Goal: Information Seeking & Learning: Find contact information

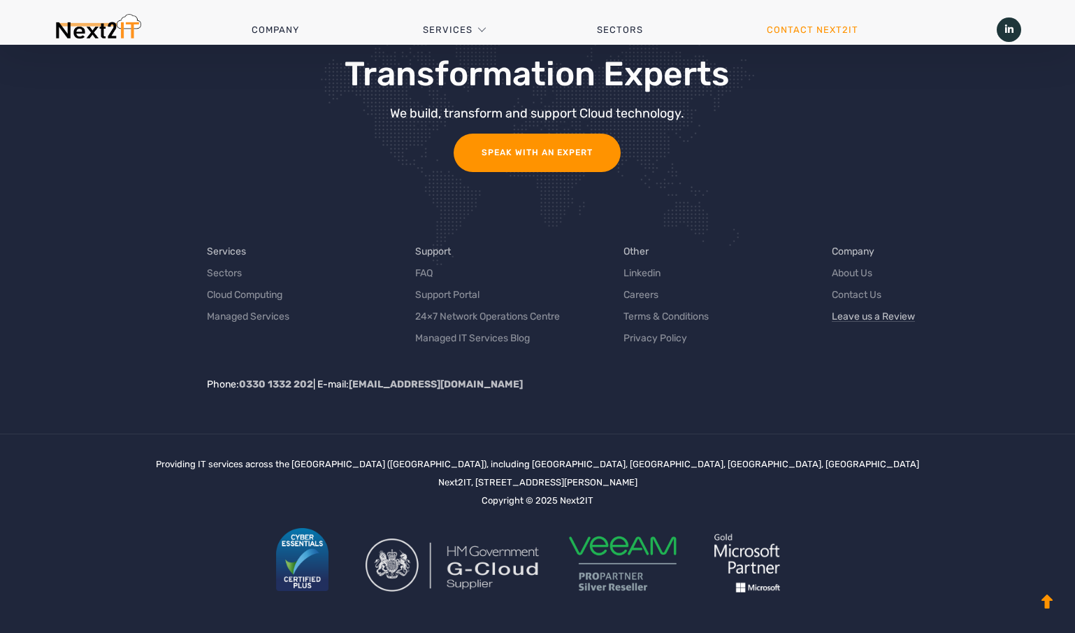
scroll to position [1636, 0]
click at [865, 295] on link "Contact Us" at bounding box center [857, 295] width 50 height 15
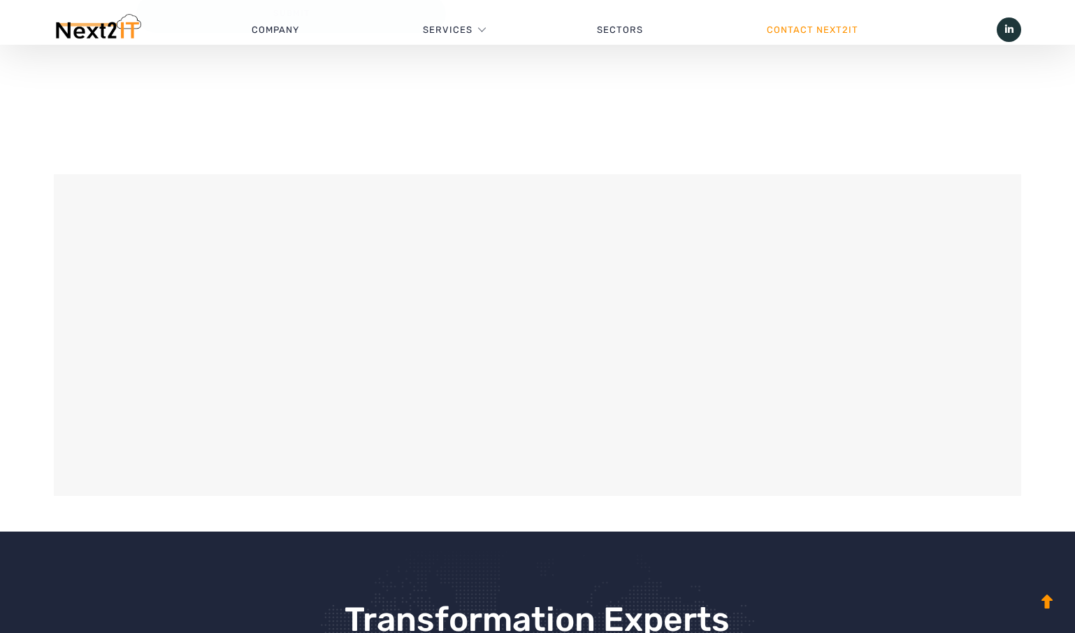
scroll to position [1090, 0]
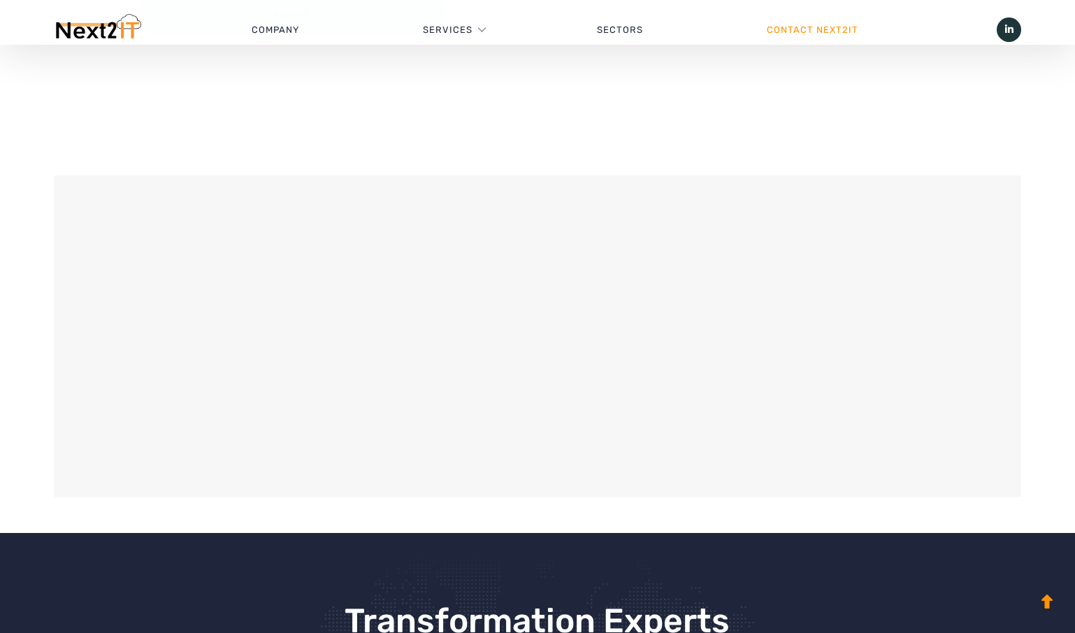
click at [611, 384] on div at bounding box center [537, 336] width 960 height 315
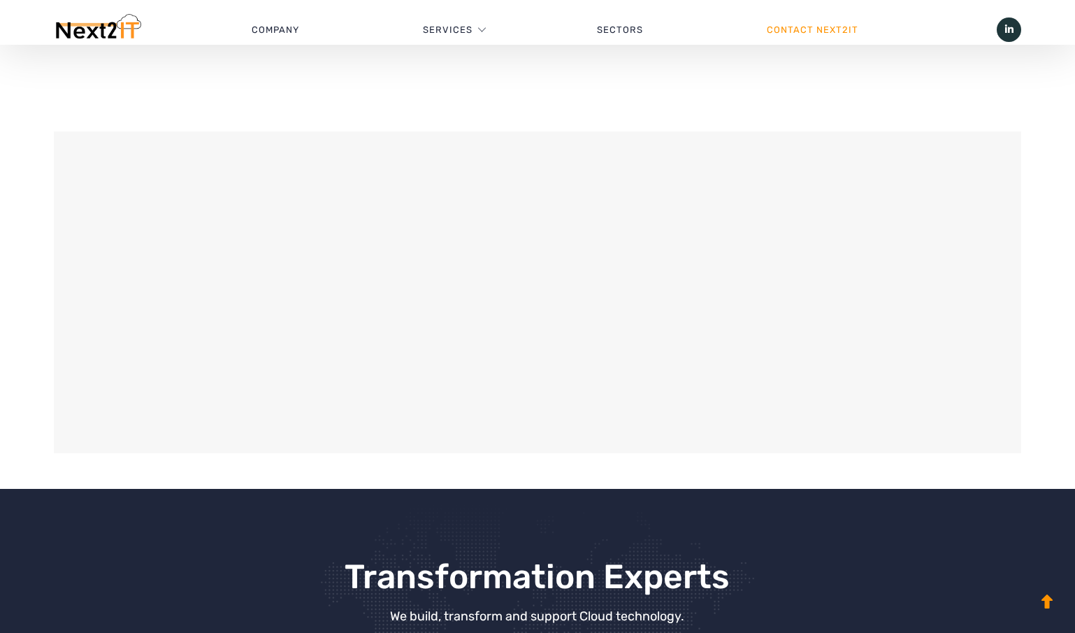
scroll to position [1143, 0]
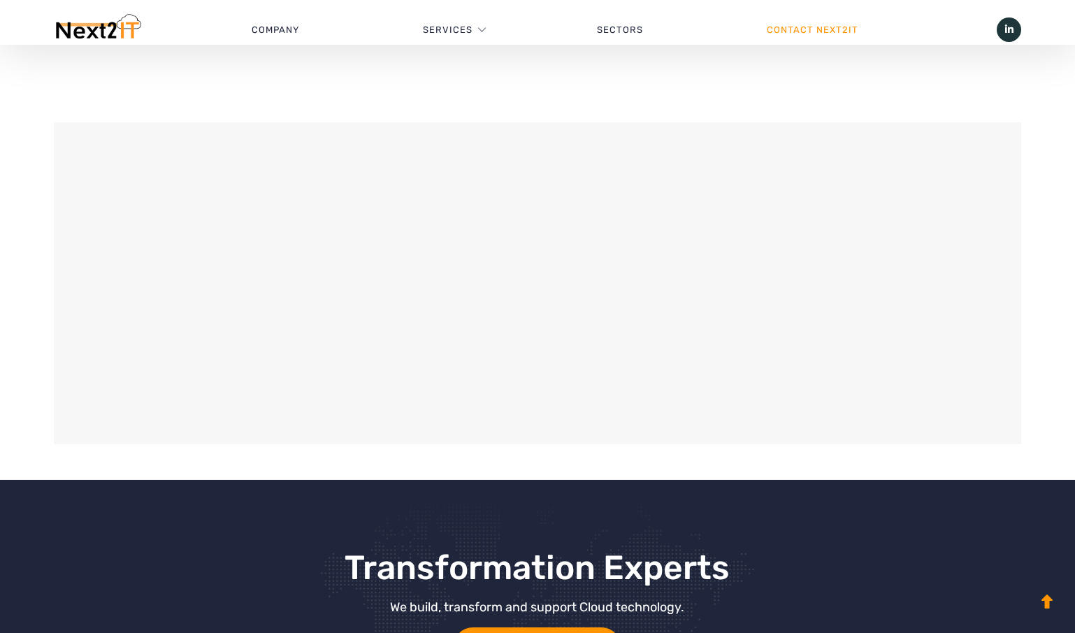
click at [996, 412] on div at bounding box center [537, 283] width 960 height 315
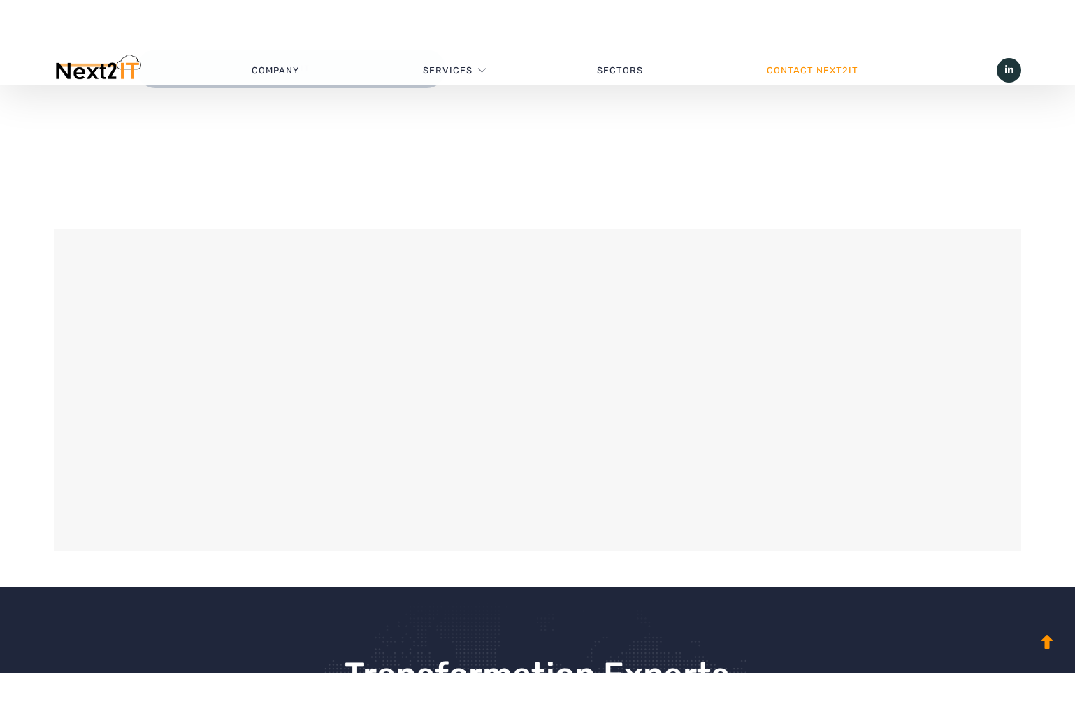
scroll to position [1253, 0]
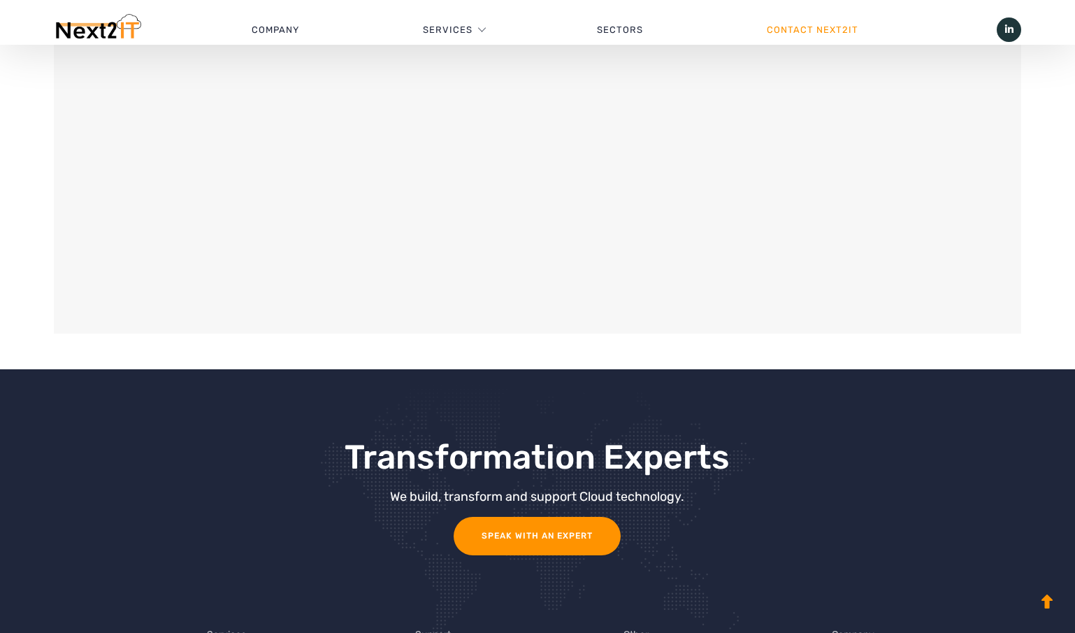
drag, startPoint x: 890, startPoint y: 276, endPoint x: 840, endPoint y: 221, distance: 74.2
click at [840, 221] on div at bounding box center [537, 172] width 960 height 315
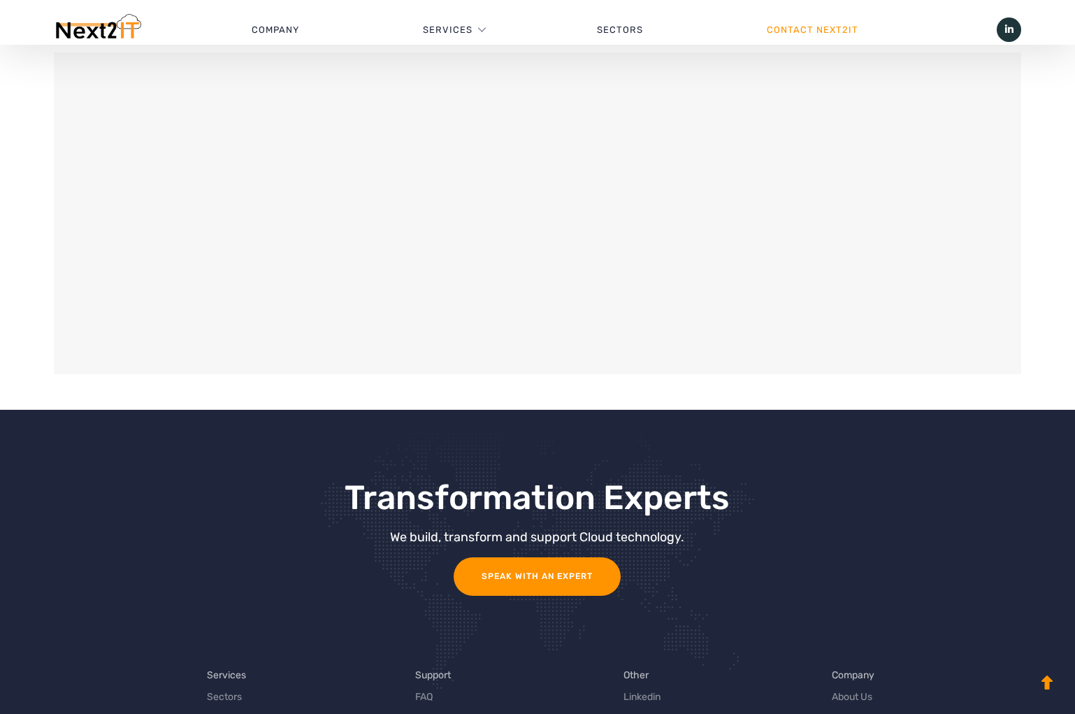
click at [996, 303] on div at bounding box center [537, 213] width 960 height 315
drag, startPoint x: 784, startPoint y: 180, endPoint x: 856, endPoint y: 206, distance: 77.4
click at [856, 206] on div at bounding box center [537, 213] width 960 height 315
click at [202, 178] on div at bounding box center [537, 213] width 960 height 315
click at [362, 120] on div at bounding box center [537, 213] width 960 height 315
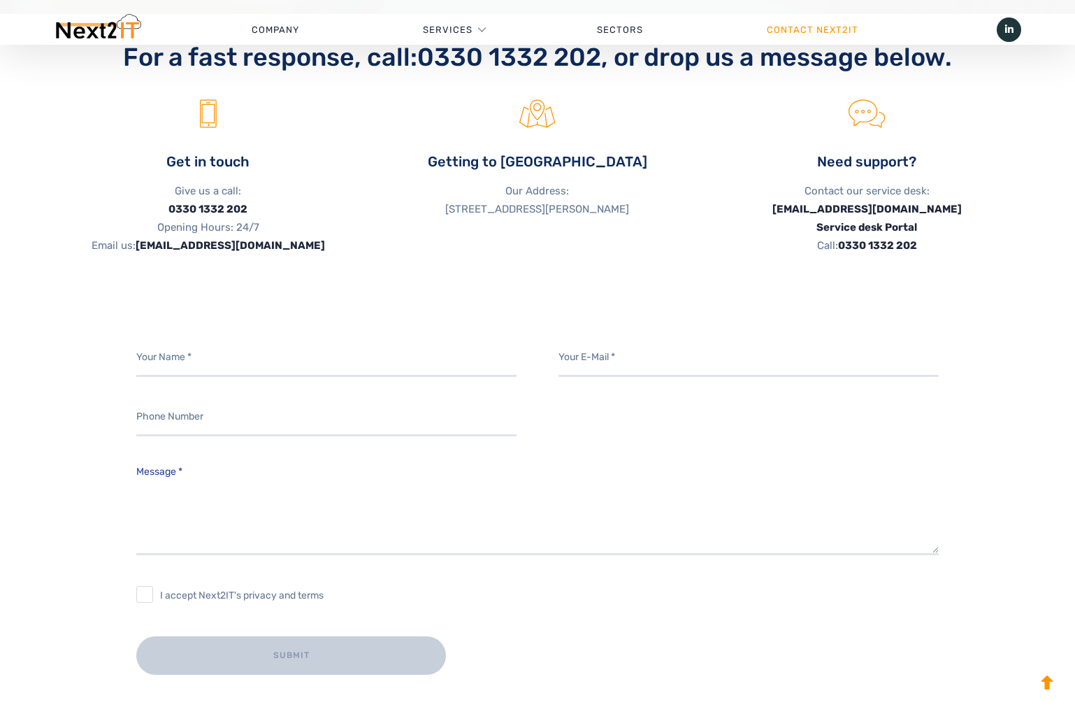
scroll to position [487, 0]
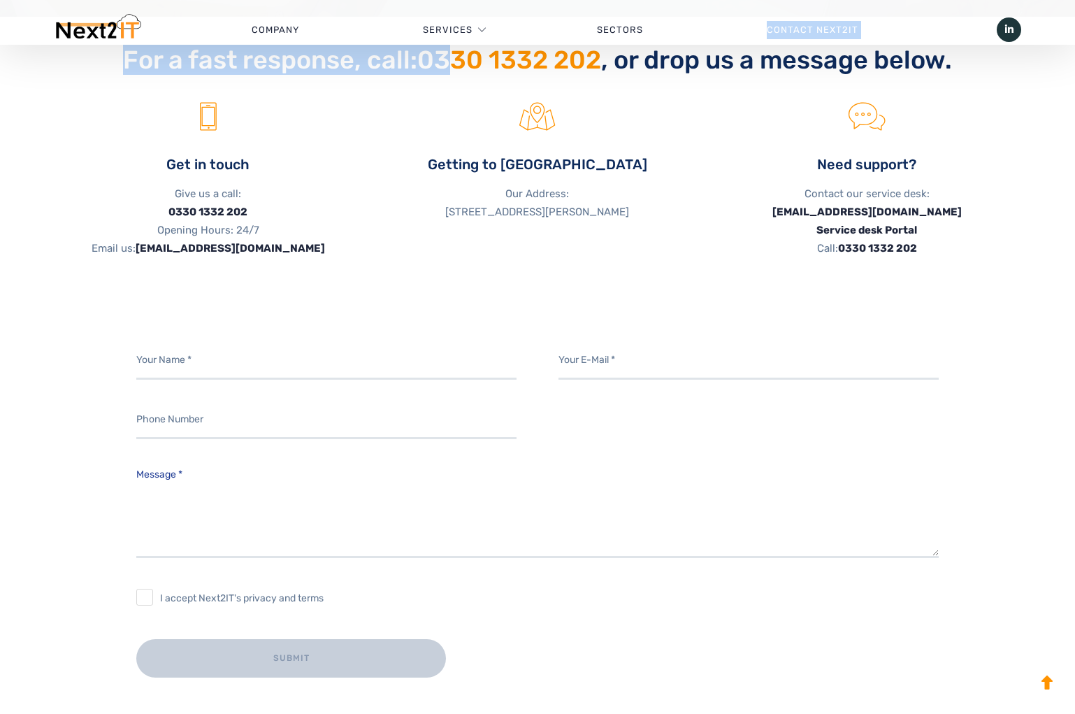
drag, startPoint x: 601, startPoint y: 59, endPoint x: 445, endPoint y: 62, distance: 155.9
click at [445, 62] on div "Contact sales 0330 1332 202 Have a question? sales@next2it.co.uk Service Desk C…" at bounding box center [537, 667] width 1075 height 2309
click at [442, 63] on link "0330 1332 202" at bounding box center [509, 60] width 184 height 30
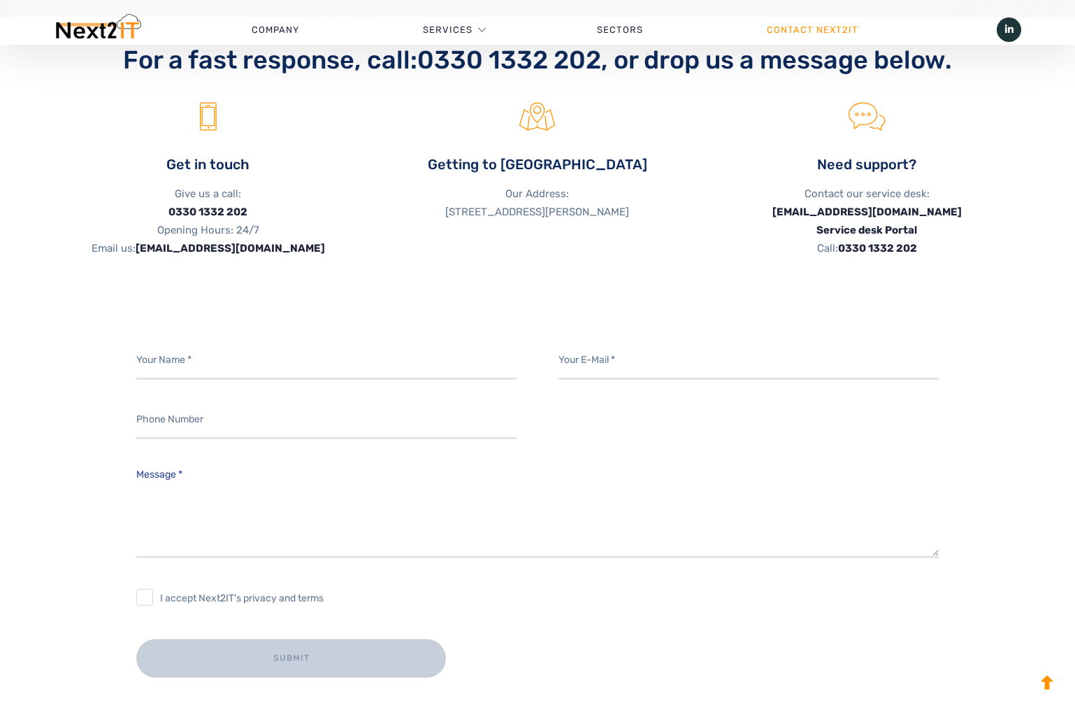
drag, startPoint x: 668, startPoint y: 87, endPoint x: 636, endPoint y: 85, distance: 32.2
click at [666, 87] on div at bounding box center [537, 89] width 967 height 28
drag, startPoint x: 422, startPoint y: 71, endPoint x: 435, endPoint y: 61, distance: 16.9
click at [435, 61] on link "0330 1332 202" at bounding box center [509, 60] width 184 height 30
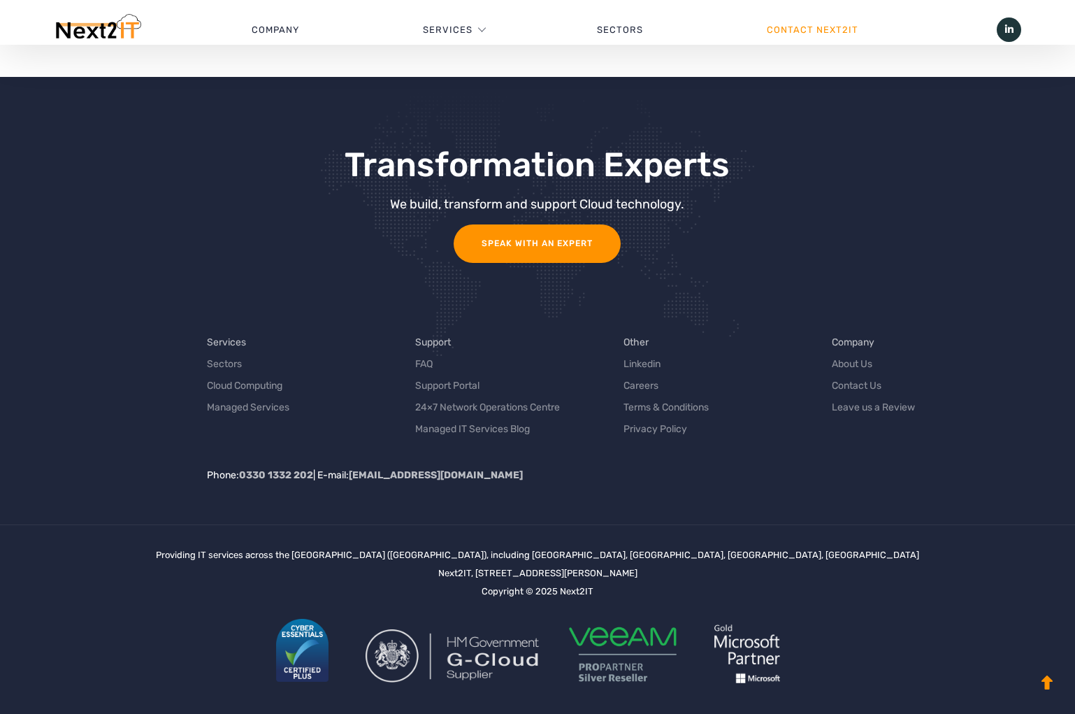
scroll to position [1588, 0]
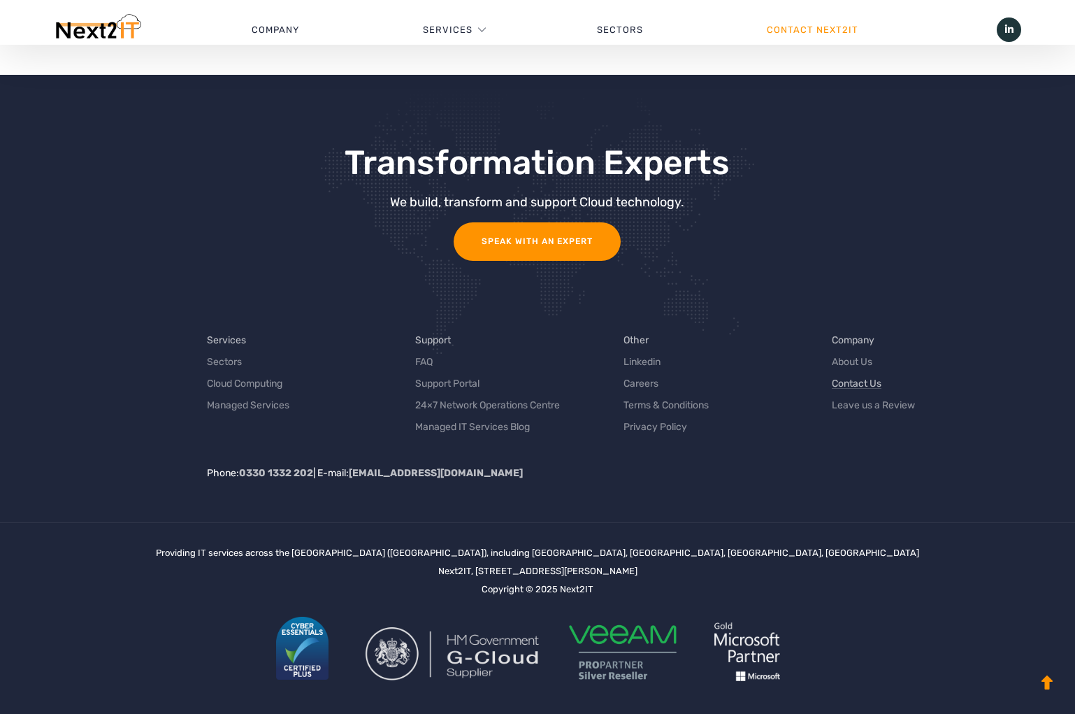
click at [850, 376] on link "Contact Us" at bounding box center [857, 383] width 50 height 15
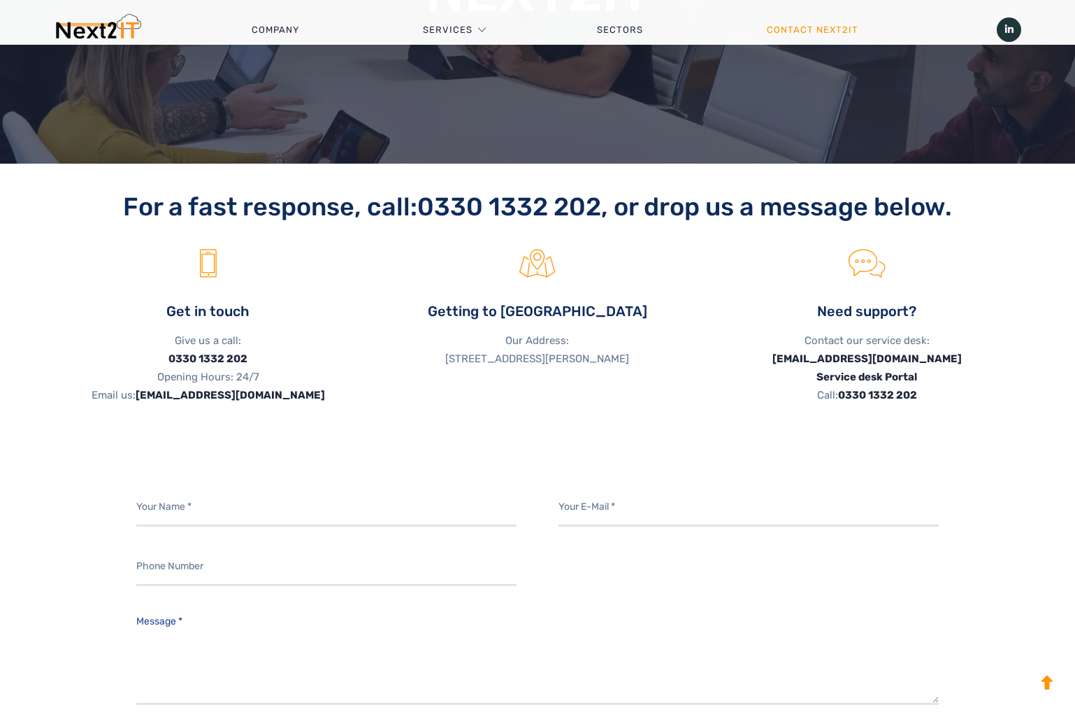
scroll to position [346, 0]
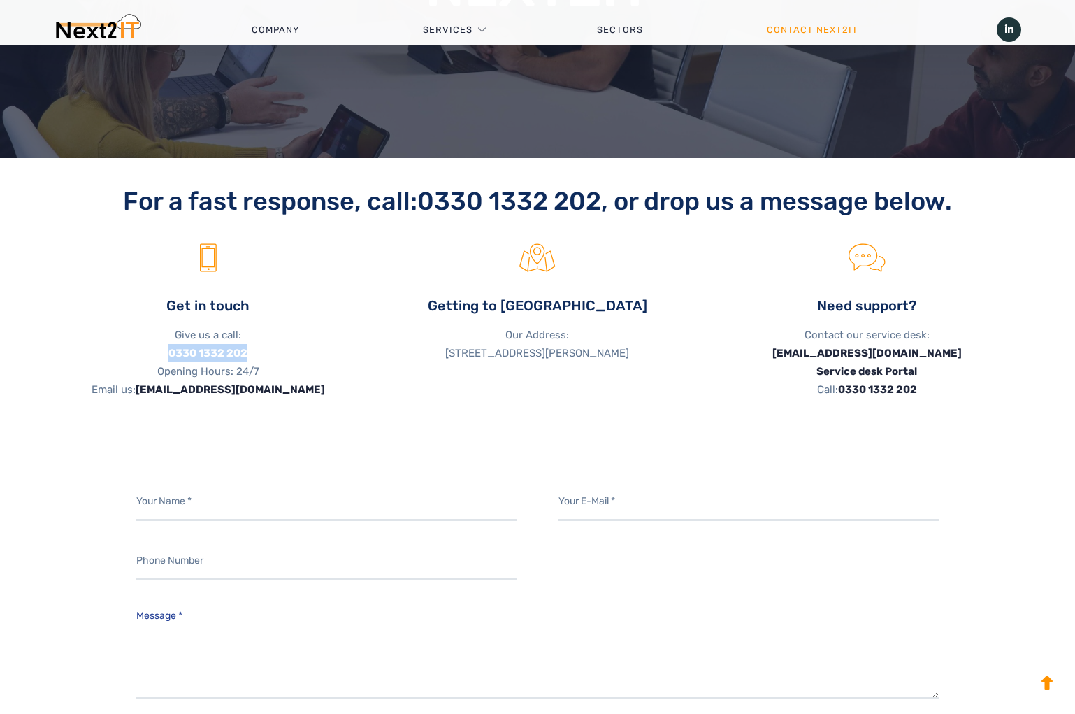
drag, startPoint x: 259, startPoint y: 349, endPoint x: 170, endPoint y: 352, distance: 88.8
click at [170, 352] on p "Give us a call: [PHONE_NUMBER] Opening Hours: 24/7 Email us: [EMAIL_ADDRESS][DO…" at bounding box center [208, 362] width 308 height 73
copy link "0330 1332 202"
click at [426, 445] on div at bounding box center [537, 433] width 967 height 28
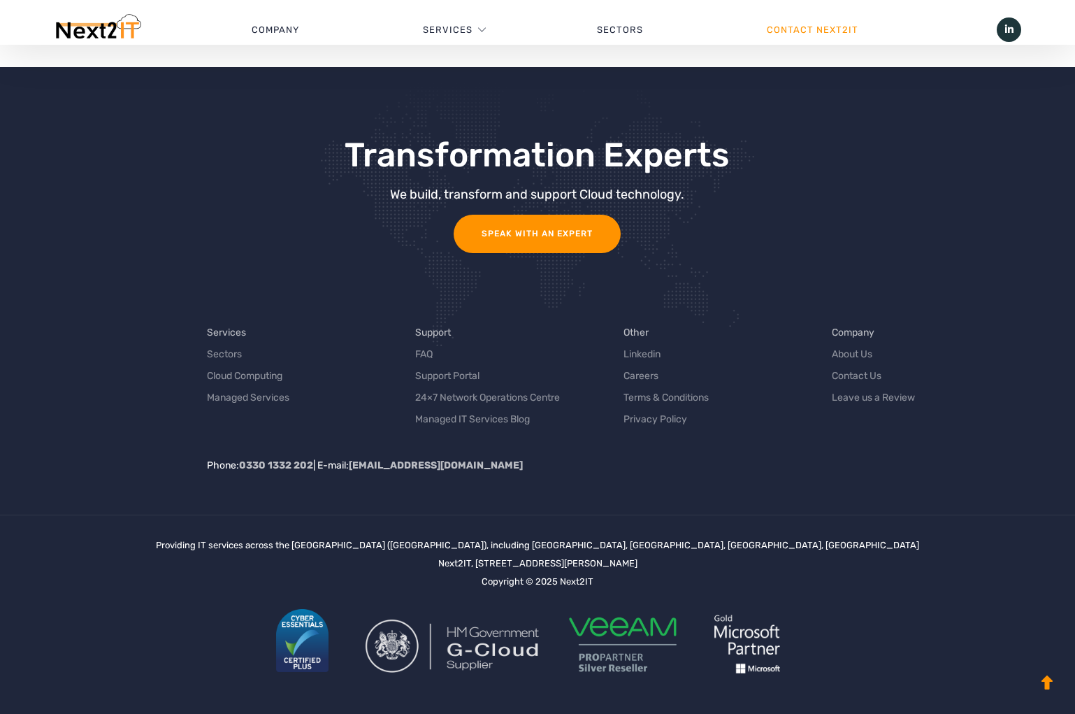
scroll to position [1595, 0]
click at [447, 577] on div "Providing IT services across the [GEOGRAPHIC_DATA] ([GEOGRAPHIC_DATA]), includi…" at bounding box center [537, 615] width 763 height 157
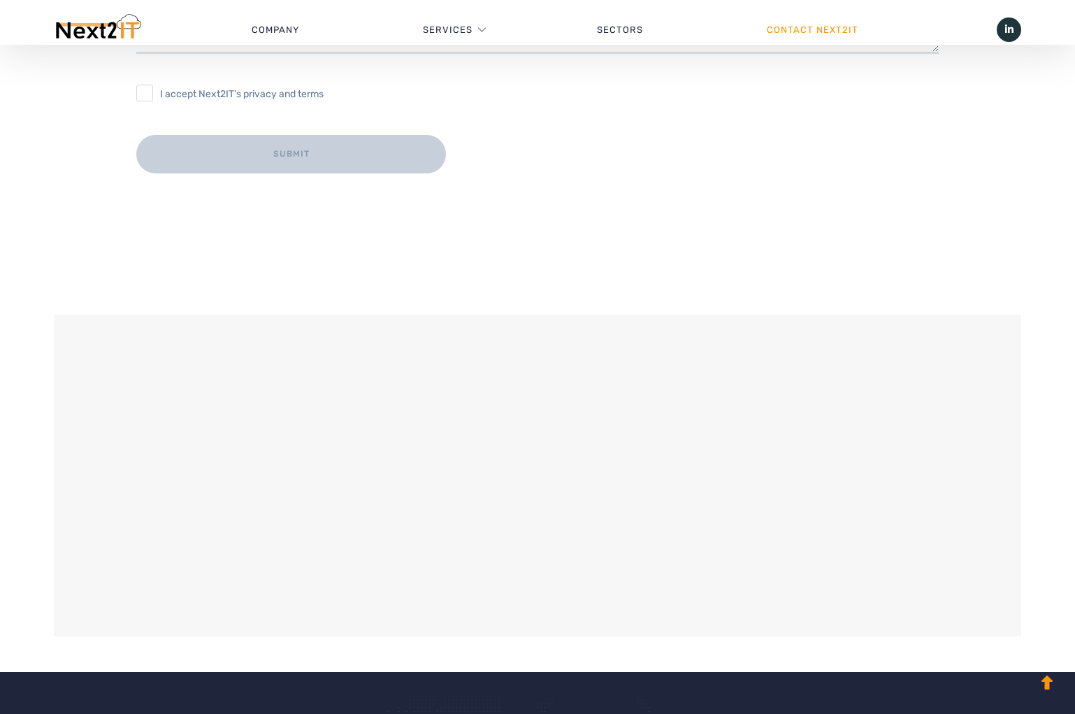
scroll to position [991, 0]
